Goal: Task Accomplishment & Management: Complete application form

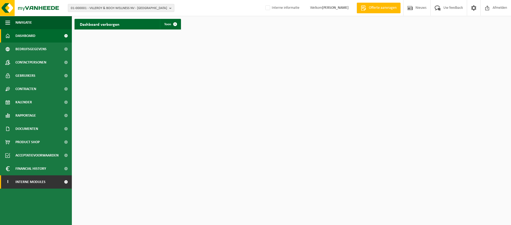
click at [65, 184] on span at bounding box center [66, 182] width 12 height 13
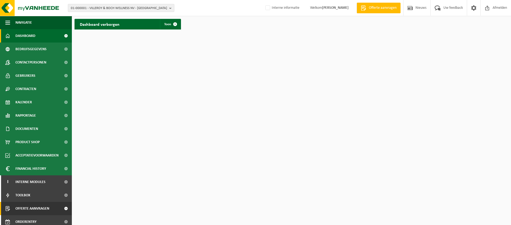
click at [42, 208] on span "Offerte aanvragen" at bounding box center [32, 208] width 34 height 13
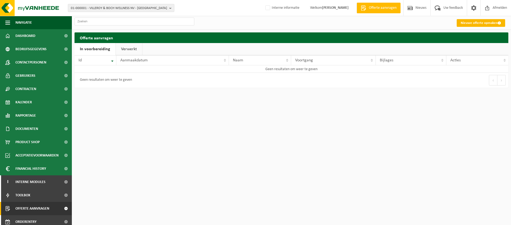
click at [482, 26] on link "Nieuwe offerte opmaken" at bounding box center [480, 23] width 48 height 8
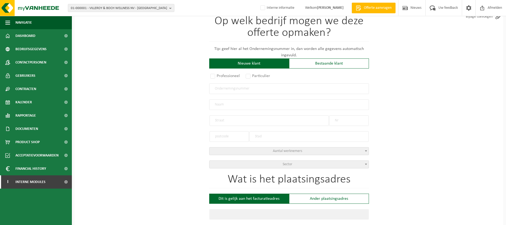
scroll to position [66, 0]
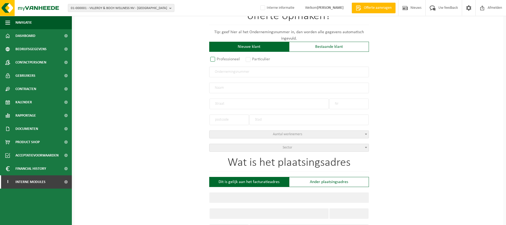
click at [215, 60] on label "Professioneel" at bounding box center [225, 59] width 32 height 7
click at [218, 124] on input "Professioneel" at bounding box center [219, 125] width 3 height 3
radio input "true"
click at [253, 73] on input "text" at bounding box center [289, 72] width 160 height 11
type input "0765872309"
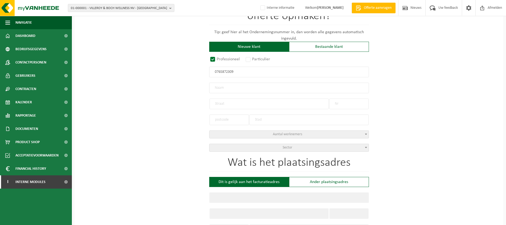
radio input "true"
type input "0765872309"
type input "WYNANTS, JELLE"
type input "DESSELGEM-DRIES"
type input "22"
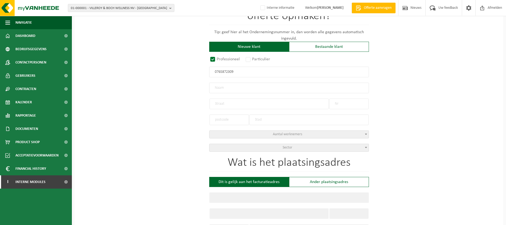
type input "8792"
type input "WAREGEM"
select select "D"
select select "NACE_4332"
type input "WYNANTS, JELLE"
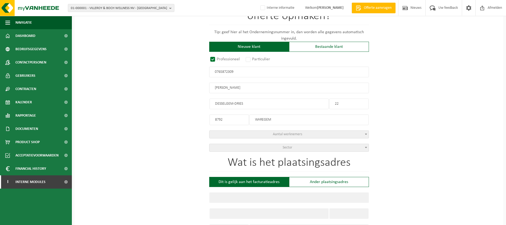
type input "DESSELGEM-DRIES"
type input "22"
type input "8792"
type input "WAREGEM"
type input "2315048124"
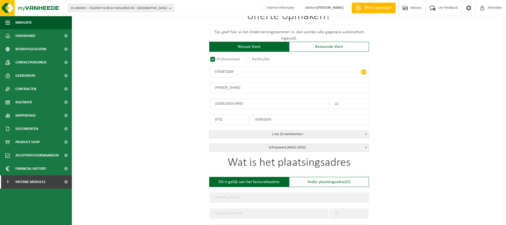
scroll to position [100, 0]
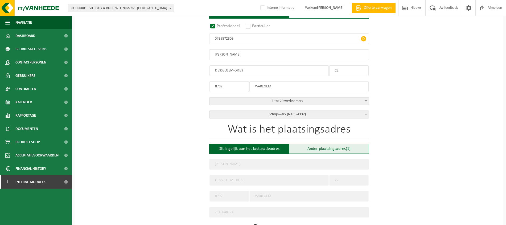
type input "0765872309"
click at [332, 147] on div "Ander plaatsingsadres (1)" at bounding box center [329, 149] width 80 height 10
type input "Werf -"
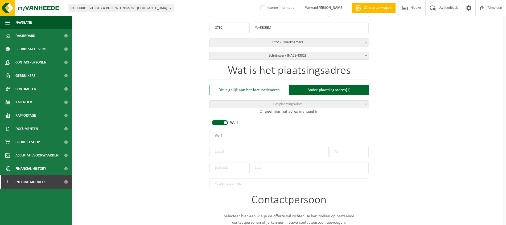
scroll to position [166, 0]
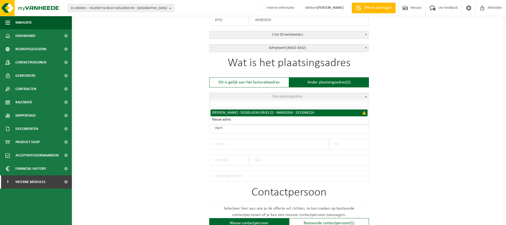
click at [366, 96] on b at bounding box center [366, 96] width 2 height 1
click at [399, 97] on div "Op welk bedrijf mogen we deze offerte opmaken? Tip: geef hier al het Ondernemin…" at bounding box center [288, 136] width 428 height 512
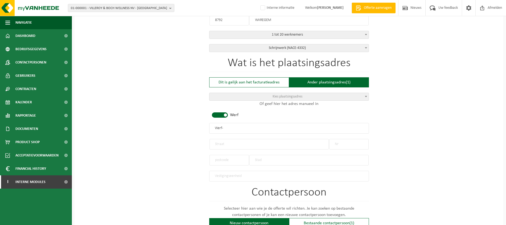
click at [225, 114] on span at bounding box center [220, 114] width 16 height 5
click at [229, 143] on input "text" at bounding box center [268, 144] width 119 height 11
paste input "Hendrik Consciencestraat"
type input "Hendrik Consciencestraat"
click at [347, 143] on input "text" at bounding box center [348, 144] width 39 height 11
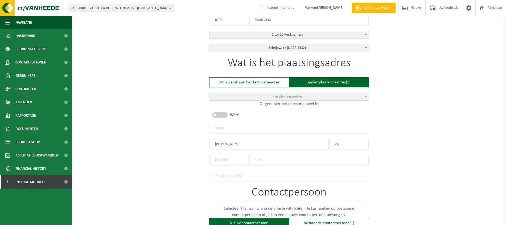
type input "24"
click at [225, 160] on input "text" at bounding box center [228, 160] width 39 height 11
click at [261, 158] on input "text" at bounding box center [308, 160] width 119 height 11
type input "Harelbeke"
click at [240, 158] on input "text" at bounding box center [228, 160] width 39 height 11
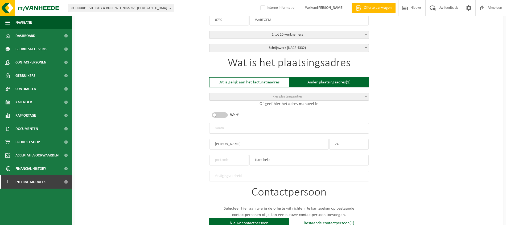
click at [230, 159] on input "text" at bounding box center [228, 160] width 39 height 11
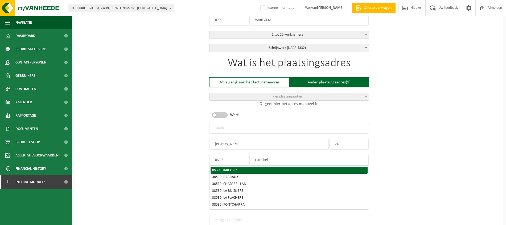
type input "8530"
click at [235, 169] on span "HARELBEKE" at bounding box center [230, 170] width 18 height 4
type input "HARELBEKE"
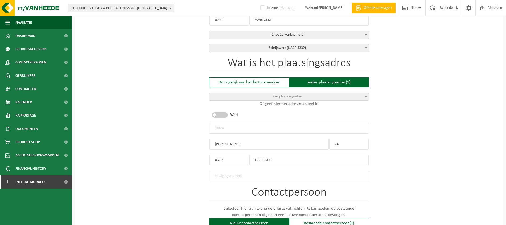
click at [239, 128] on input "text" at bounding box center [289, 128] width 160 height 11
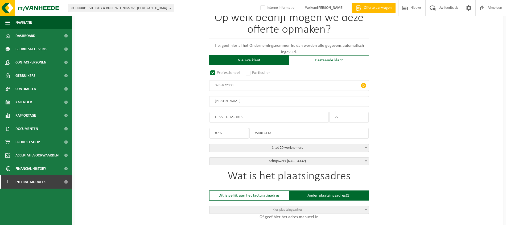
scroll to position [33, 0]
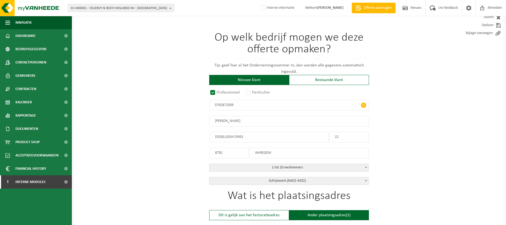
click at [244, 121] on input "WYNANTS, JELLE" at bounding box center [289, 121] width 160 height 11
drag, startPoint x: 244, startPoint y: 120, endPoint x: 196, endPoint y: 116, distance: 48.6
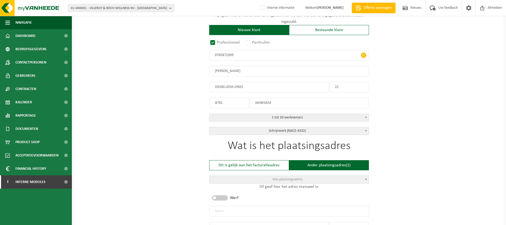
scroll to position [133, 0]
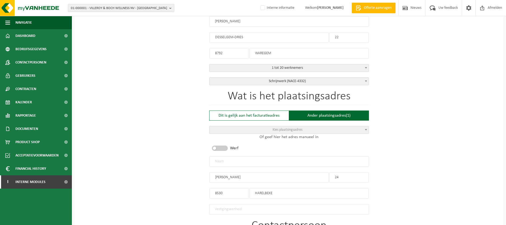
type input "WYNANTS, JELLE"
type input "DESSELGEM-DRIES"
type input "22"
type input "8792"
type input "WAREGEM"
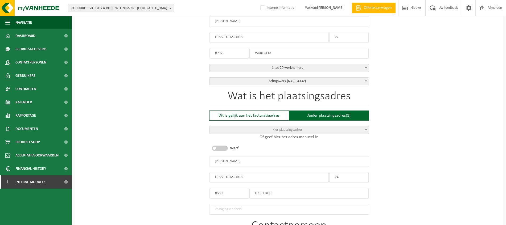
type input "2315048124"
click at [236, 161] on input "WYNANTS, JELLE" at bounding box center [289, 161] width 160 height 11
click at [246, 160] on input "WYNANTS, JELLE" at bounding box center [289, 161] width 160 height 11
drag, startPoint x: 246, startPoint y: 160, endPoint x: 189, endPoint y: 159, distance: 56.7
click at [189, 159] on div "Op welk bedrijf mogen we deze offerte opmaken? Tip: geef hier al het Ondernemin…" at bounding box center [288, 170] width 428 height 512
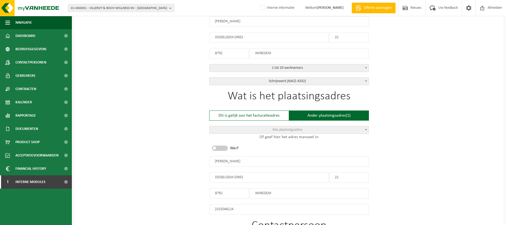
type input "JELLE WYNANTS - HARELBEKE"
click at [448, 124] on div "Op welk bedrijf mogen we deze offerte opmaken? Tip: geef hier al het Ondernemin…" at bounding box center [288, 170] width 428 height 512
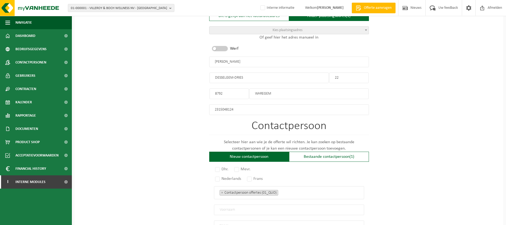
scroll to position [199, 0]
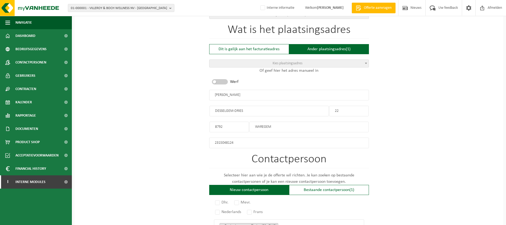
click at [242, 143] on input "2315048124" at bounding box center [289, 143] width 160 height 11
drag, startPoint x: 235, startPoint y: 142, endPoint x: 147, endPoint y: 142, distance: 87.2
click at [147, 142] on div "Op welk bedrijf mogen we deze offerte opmaken? Tip: geef hier al het Ondernemin…" at bounding box center [288, 103] width 428 height 512
click at [264, 94] on input "JELLE WYNANTS - HARELBEKE" at bounding box center [289, 95] width 160 height 11
click at [250, 107] on input "DESSELGEM-DRIES" at bounding box center [268, 111] width 119 height 11
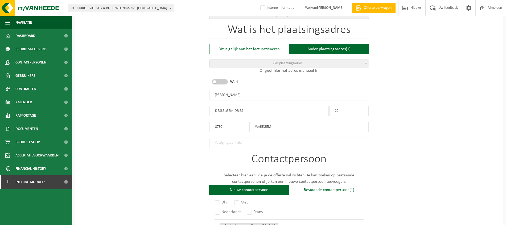
drag, startPoint x: 256, startPoint y: 110, endPoint x: 185, endPoint y: 110, distance: 70.2
click at [187, 110] on div "Op welk bedrijf mogen we deze offerte opmaken? Tip: geef hier al het Ondernemin…" at bounding box center [288, 103] width 428 height 512
type input "h"
paste input "WYNANTS, JELLE"
type input "WYNANTS, JELLE"
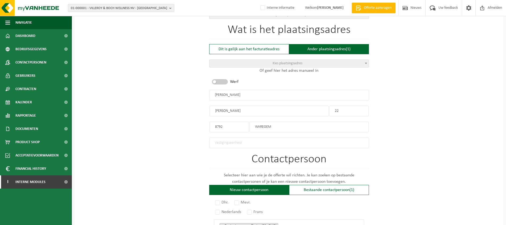
drag, startPoint x: 245, startPoint y: 111, endPoint x: 184, endPoint y: 110, distance: 61.7
click at [184, 110] on div "Op welk bedrijf mogen we deze offerte opmaken? Tip: geef hier al het Ondernemin…" at bounding box center [288, 103] width 428 height 512
click at [239, 106] on input "Dit is een verplicht veld." at bounding box center [268, 111] width 119 height 11
paste input "Hendrik Consciencestraa"
type input "Hendrik Consciencestraat"
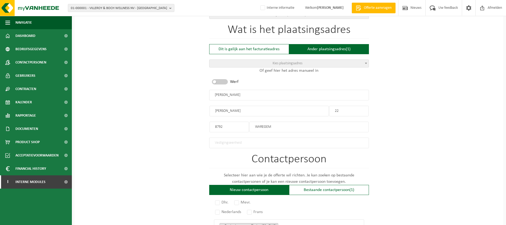
click at [344, 111] on input "22" at bounding box center [348, 111] width 39 height 11
type input "24"
click at [230, 129] on input "8792" at bounding box center [228, 127] width 39 height 11
drag, startPoint x: 230, startPoint y: 126, endPoint x: 150, endPoint y: 117, distance: 80.5
click at [150, 117] on div "Op welk bedrijf mogen we deze offerte opmaken? Tip: geef hier al het Ondernemin…" at bounding box center [288, 103] width 428 height 512
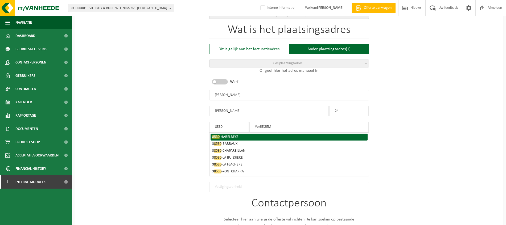
type input "8530"
click at [229, 135] on span "HARELBEKE" at bounding box center [229, 137] width 18 height 4
type input "HARELBEKE"
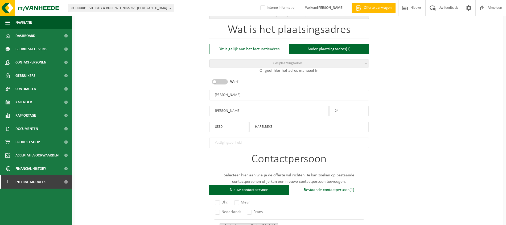
scroll to position [233, 0]
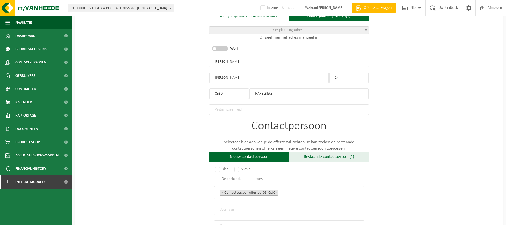
click at [350, 157] on span "(1)" at bounding box center [351, 157] width 5 height 4
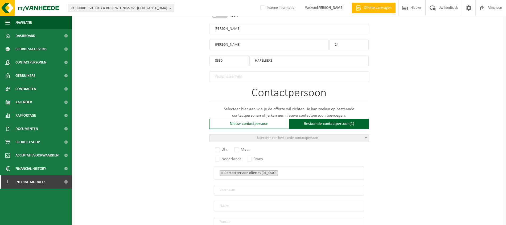
scroll to position [266, 0]
click at [367, 136] on span at bounding box center [365, 137] width 5 height 7
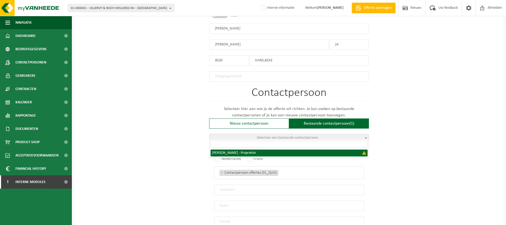
select select "{"code":"","firstname":"JELLE","surname":"WYNANTS","gender":"Unknown","position…"
type input "JELLE"
type input "WYNANTS"
type input "Proprietor"
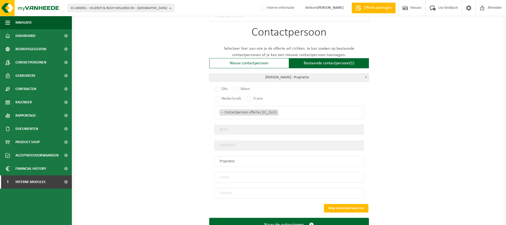
scroll to position [332, 0]
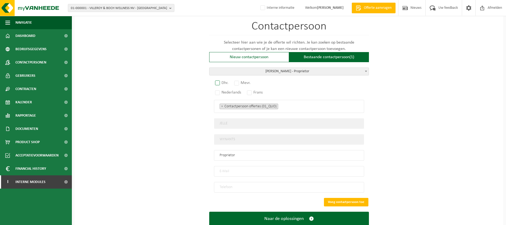
click at [218, 82] on label "Dhr." at bounding box center [222, 82] width 16 height 7
radio input "true"
click at [291, 105] on ul "× Contactpersoon offertes (01_QUO)" at bounding box center [288, 106] width 139 height 7
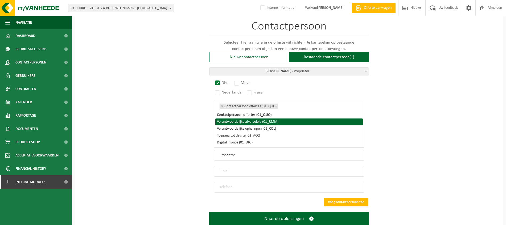
click at [289, 121] on li "Verantwoordelijke afvalbeleid (01_RMM)" at bounding box center [288, 122] width 147 height 7
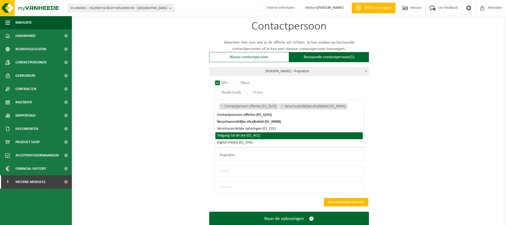
click at [285, 134] on li "Toegang tot de site (02_ACC)" at bounding box center [288, 135] width 147 height 7
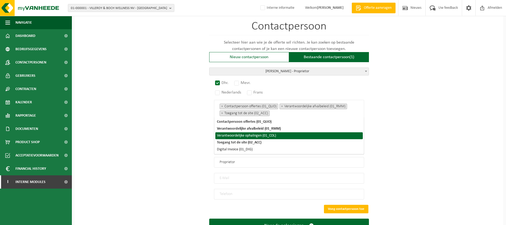
click at [286, 136] on li "Verantwoordelijke ophalingen (01_COL)" at bounding box center [288, 135] width 147 height 7
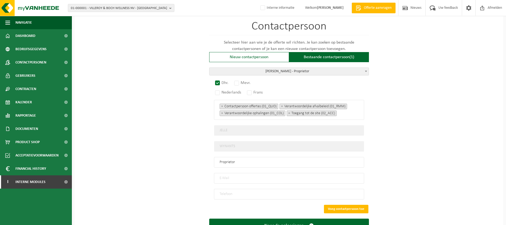
click at [349, 115] on span "× Contactpersoon offertes (01_QUO) × Verantwoordelijke afvalbeleid (01_RMM) × V…" at bounding box center [289, 110] width 150 height 20
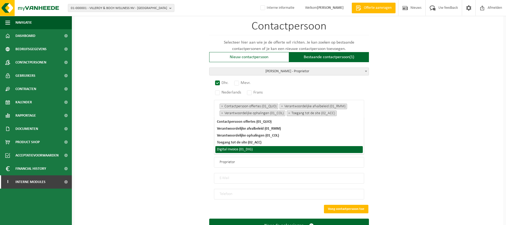
click at [255, 150] on li "Digital Invoice (01_DIG)" at bounding box center [288, 149] width 147 height 7
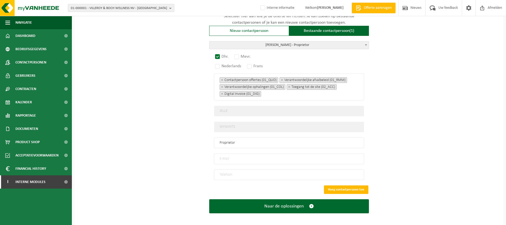
scroll to position [359, 0]
click at [265, 157] on input "email" at bounding box center [289, 158] width 150 height 11
type input "jelle@jelleproducties.be"
click at [235, 170] on input "tel" at bounding box center [289, 174] width 150 height 11
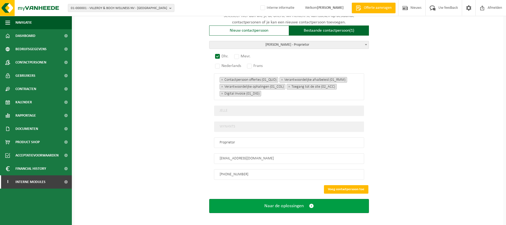
type input "+32 472 08 83 54"
click at [307, 201] on button "Naar de oplossingen" at bounding box center [289, 206] width 160 height 14
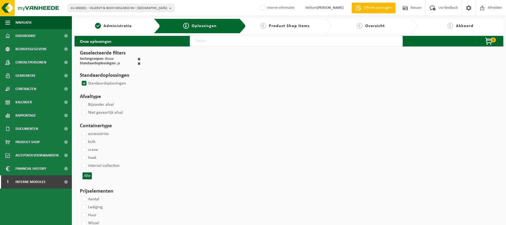
select select
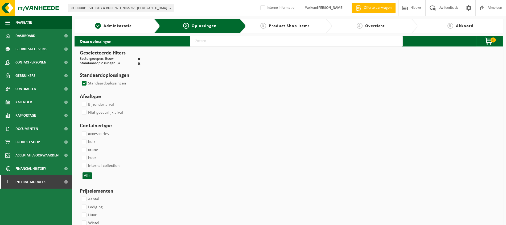
select select
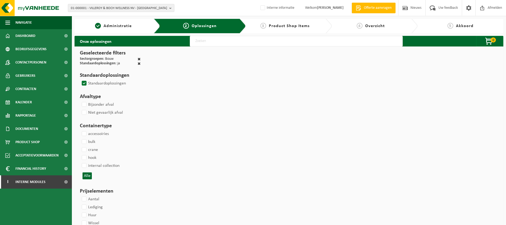
select select
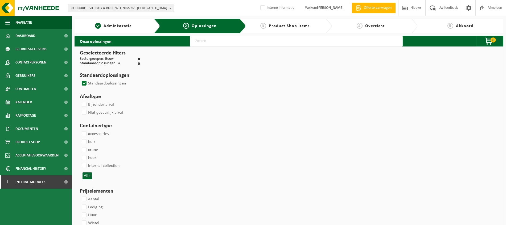
select select
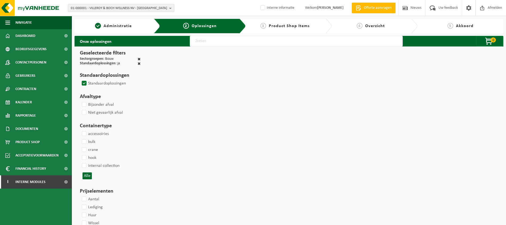
select select
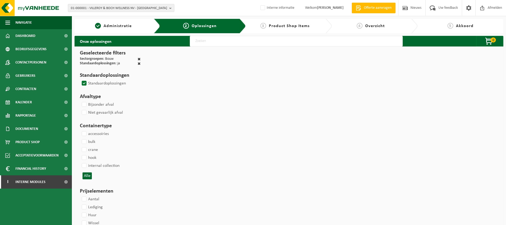
select select
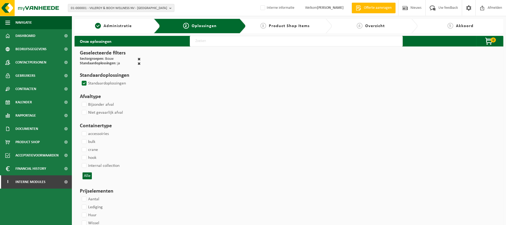
select select
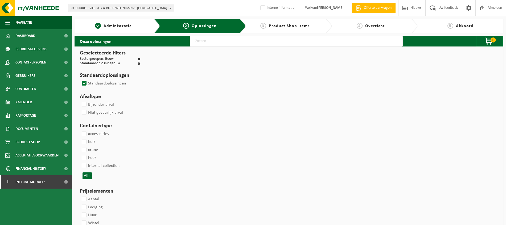
select select
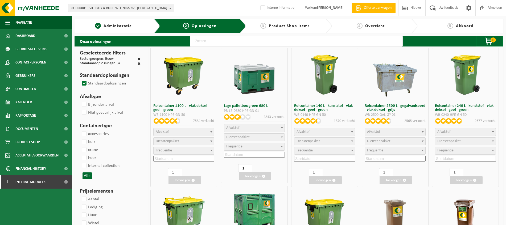
click at [220, 41] on input "text" at bounding box center [296, 41] width 213 height 11
type input "pallet"
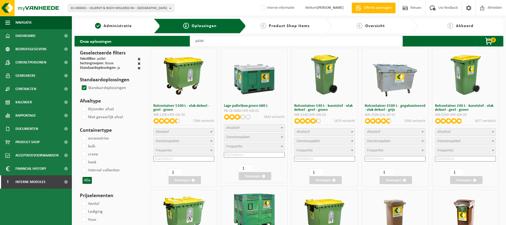
select select
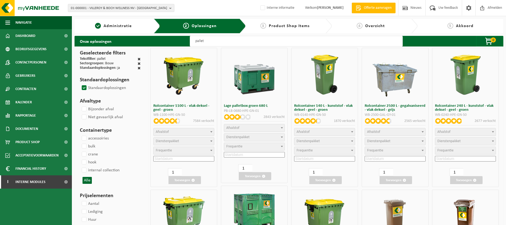
select select
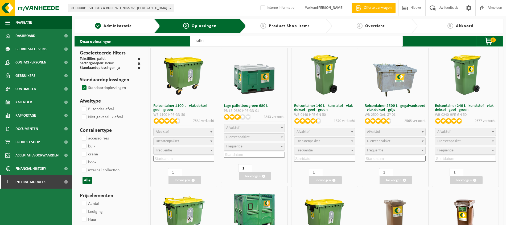
select select
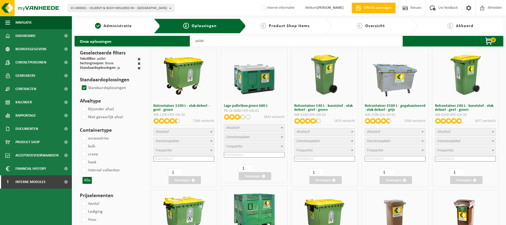
select select
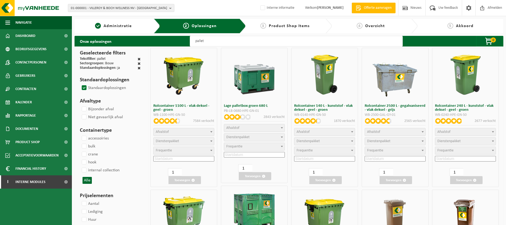
select select
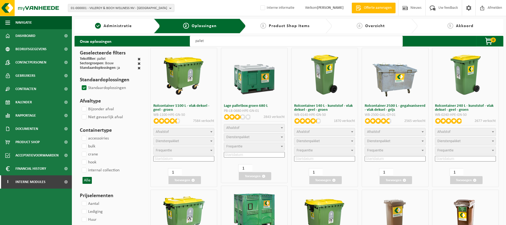
select select
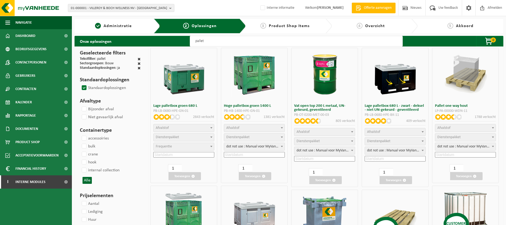
type input "pallet"
click at [279, 128] on span at bounding box center [281, 127] width 5 height 7
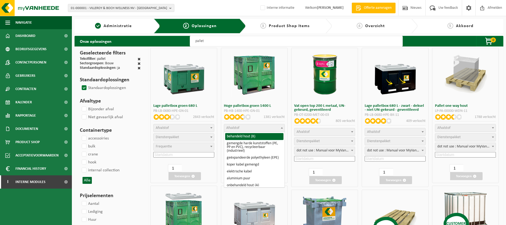
select select "28"
select select
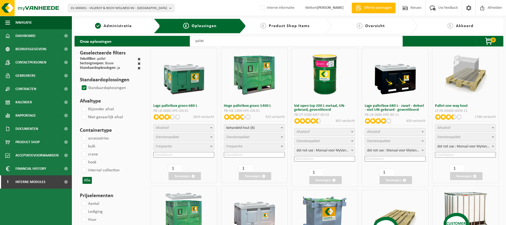
select select "29"
select select "25"
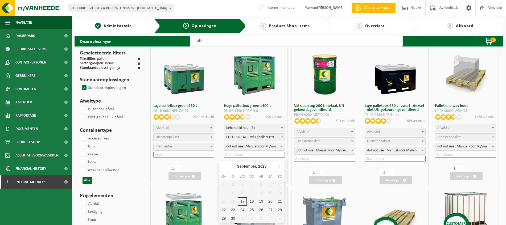
click at [278, 153] on input at bounding box center [254, 155] width 61 height 6
click at [241, 205] on div "17" at bounding box center [241, 201] width 9 height 9
type input "2025-09-17"
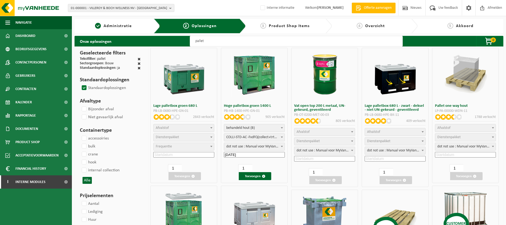
click at [282, 148] on span at bounding box center [281, 146] width 5 height 7
click at [280, 138] on span at bounding box center [281, 137] width 5 height 7
select select "25"
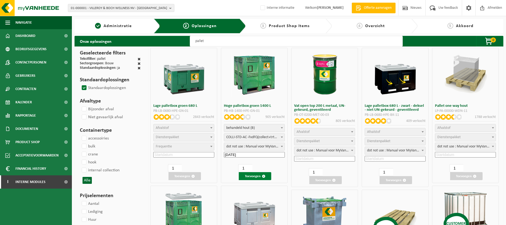
click at [262, 177] on span "button" at bounding box center [263, 176] width 3 height 3
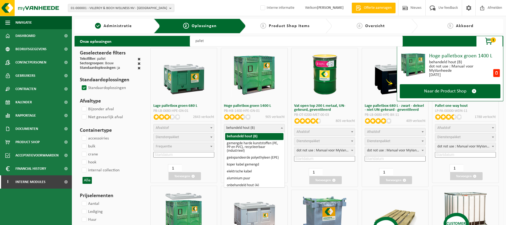
click at [282, 128] on b at bounding box center [282, 127] width 2 height 1
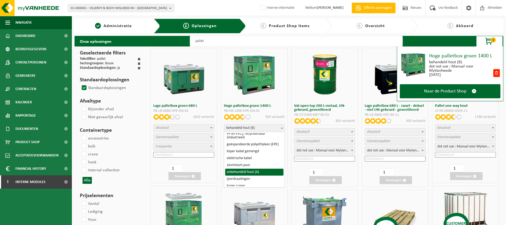
select select "200"
select select
select select "24"
select select "25"
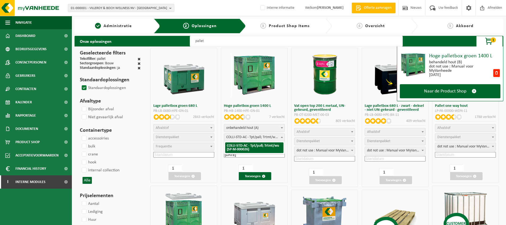
click at [282, 137] on b at bounding box center [282, 137] width 2 height 1
select select "25"
click at [281, 147] on span at bounding box center [281, 146] width 5 height 7
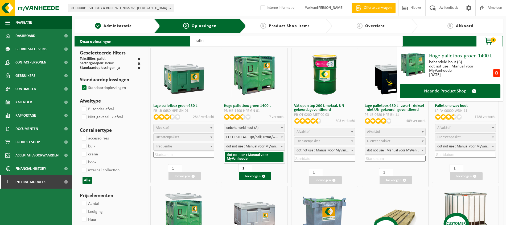
click at [281, 147] on span at bounding box center [281, 146] width 5 height 7
click at [262, 176] on span "button" at bounding box center [263, 176] width 3 height 3
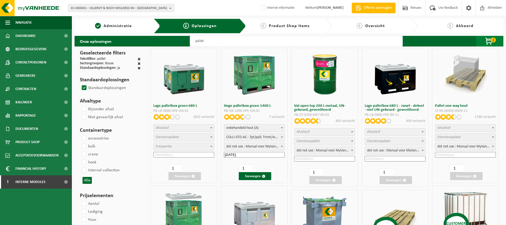
click at [490, 41] on span "button" at bounding box center [489, 41] width 27 height 11
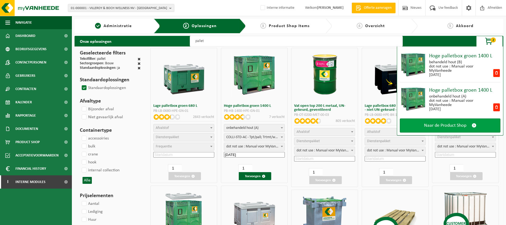
click at [464, 127] on span "Naar de Product Shop" at bounding box center [445, 126] width 42 height 6
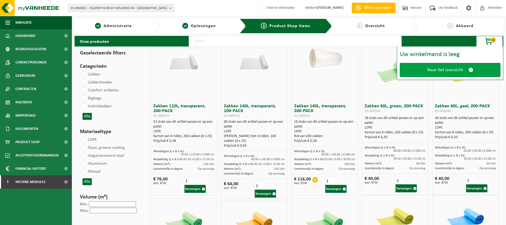
click at [468, 73] on span at bounding box center [470, 70] width 5 height 6
click at [468, 70] on span at bounding box center [470, 70] width 5 height 6
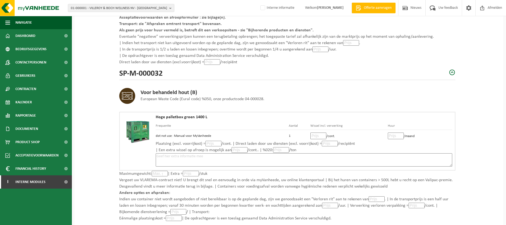
scroll to position [266, 0]
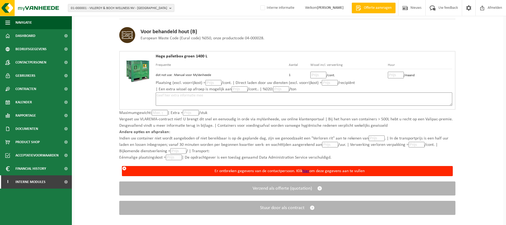
click at [306, 171] on link "hier" at bounding box center [305, 171] width 7 height 4
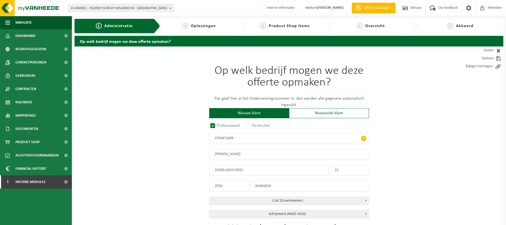
radio input "true"
type input "0765872309"
type input "WYNANTS, JELLE"
type input "DESSELGEM-DRIES"
type input "22"
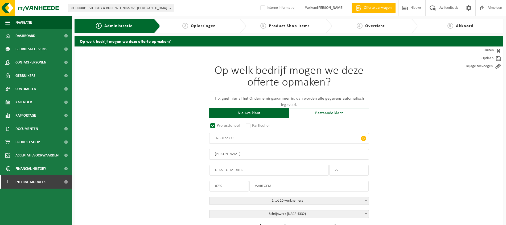
type input "8792"
type input "WAREGEM"
select select "D"
select select "NACE_4332"
select select
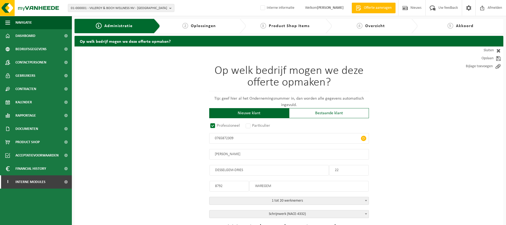
click at [462, 28] on link "5 Akkoord" at bounding box center [460, 26] width 80 height 6
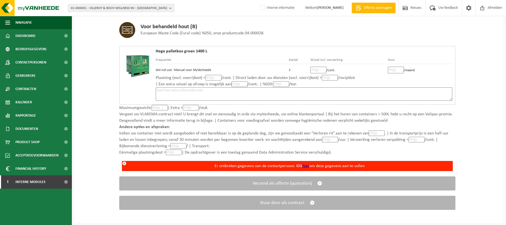
scroll to position [271, 0]
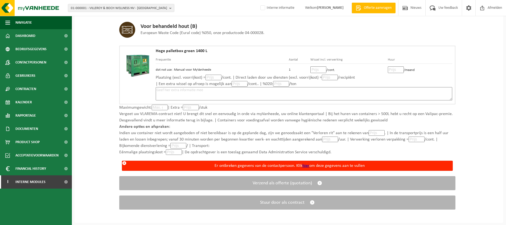
click at [307, 165] on link "hier" at bounding box center [305, 166] width 7 height 4
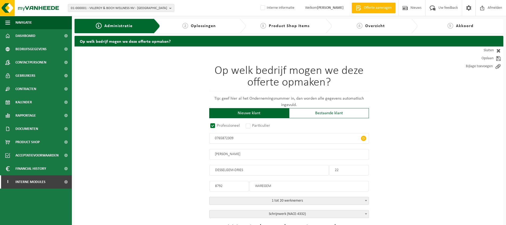
radio input "true"
type input "0765872309"
type input "[PERSON_NAME]"
type input "DESSELGEM-DRIES"
type input "22"
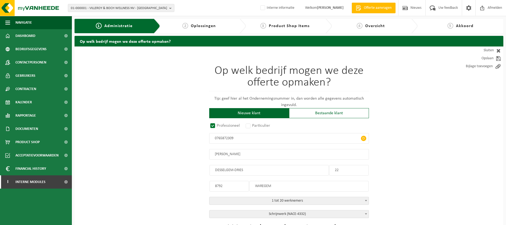
type input "8792"
type input "WAREGEM"
select select "D"
select select "NACE_4332"
select select
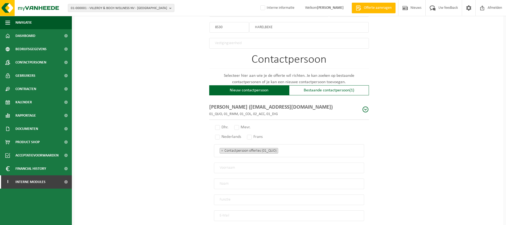
scroll to position [332, 0]
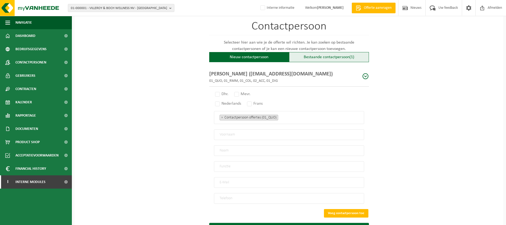
click at [359, 58] on div "Bestaande contactpersoon (1)" at bounding box center [329, 57] width 80 height 10
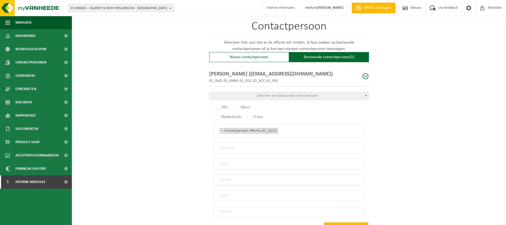
click at [365, 75] on span at bounding box center [365, 76] width 7 height 7
radio input "true"
type input "JELLE"
type input "WYNANTS"
type input "Proprietor"
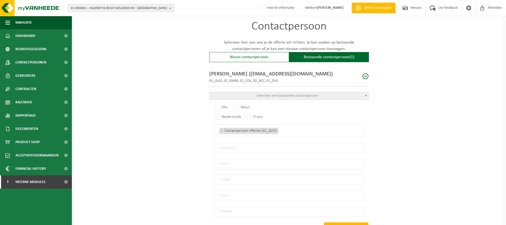
type input "[EMAIL_ADDRESS][DOMAIN_NAME]"
type input "[PHONE_NUMBER]"
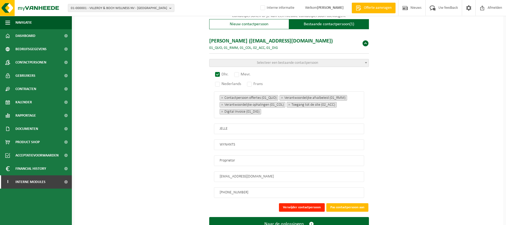
scroll to position [366, 0]
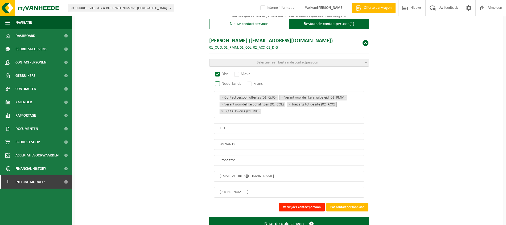
click at [219, 82] on label "Nederlands" at bounding box center [228, 83] width 29 height 7
radio input "true"
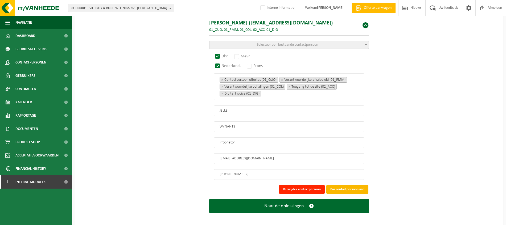
click at [355, 187] on button "Pas contactpersoon aan" at bounding box center [347, 189] width 42 height 9
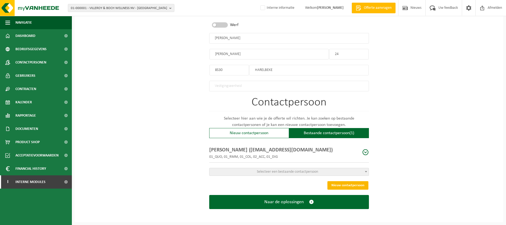
scroll to position [254, 0]
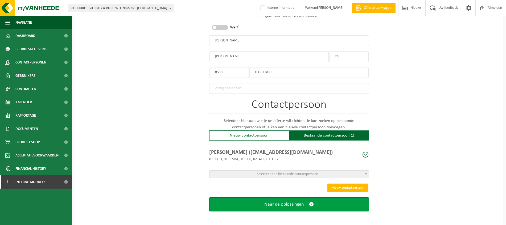
click at [315, 203] on button "Naar de oplossingen" at bounding box center [289, 205] width 160 height 14
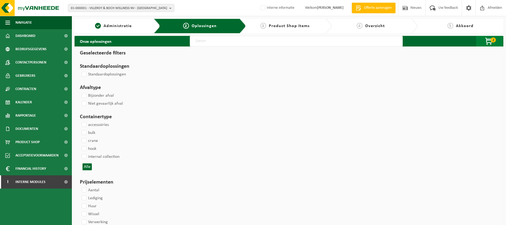
click at [489, 40] on span "button" at bounding box center [489, 41] width 27 height 11
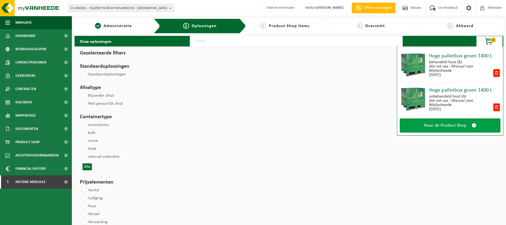
click at [460, 126] on span "Naar de Product Shop" at bounding box center [445, 126] width 42 height 6
select select
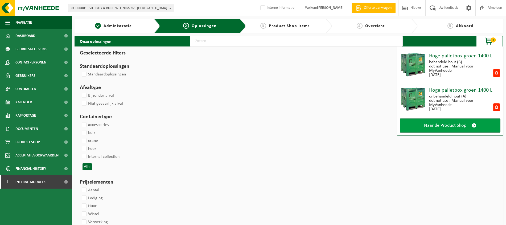
select select
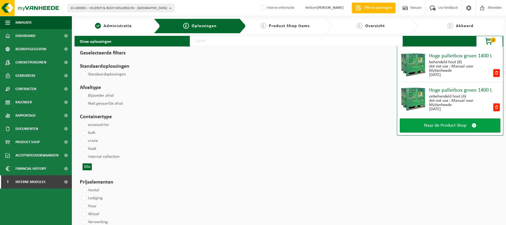
select select
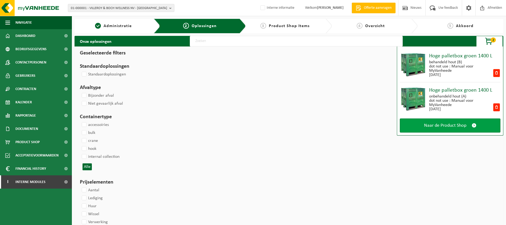
select select
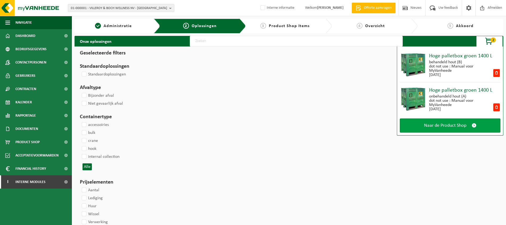
select select
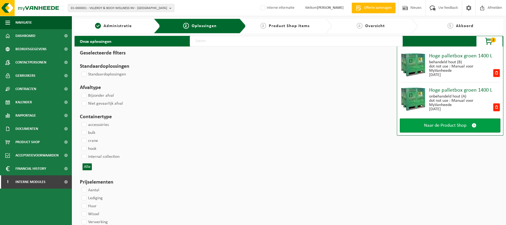
select select
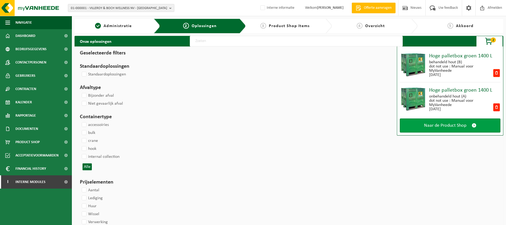
select select
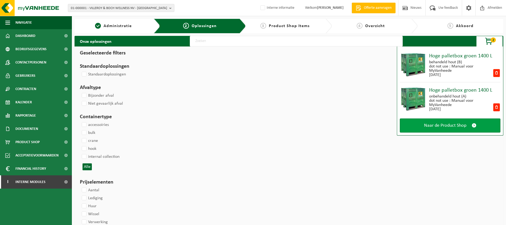
select select
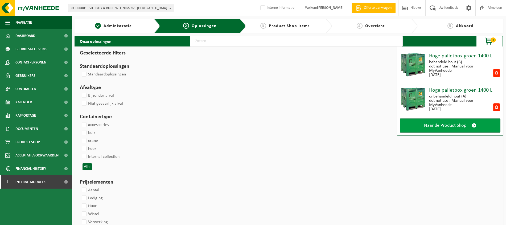
select select
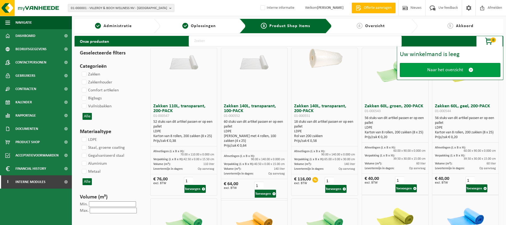
click at [469, 70] on span at bounding box center [470, 70] width 5 height 6
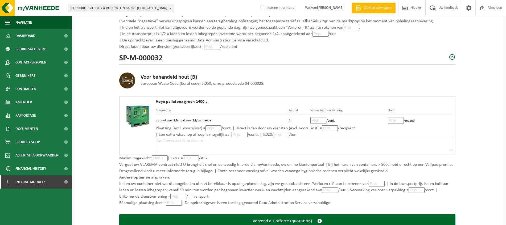
scroll to position [258, 0]
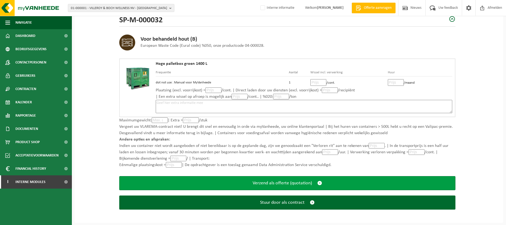
click at [319, 182] on span "submit" at bounding box center [319, 184] width 5 height 6
